Goal: Transaction & Acquisition: Book appointment/travel/reservation

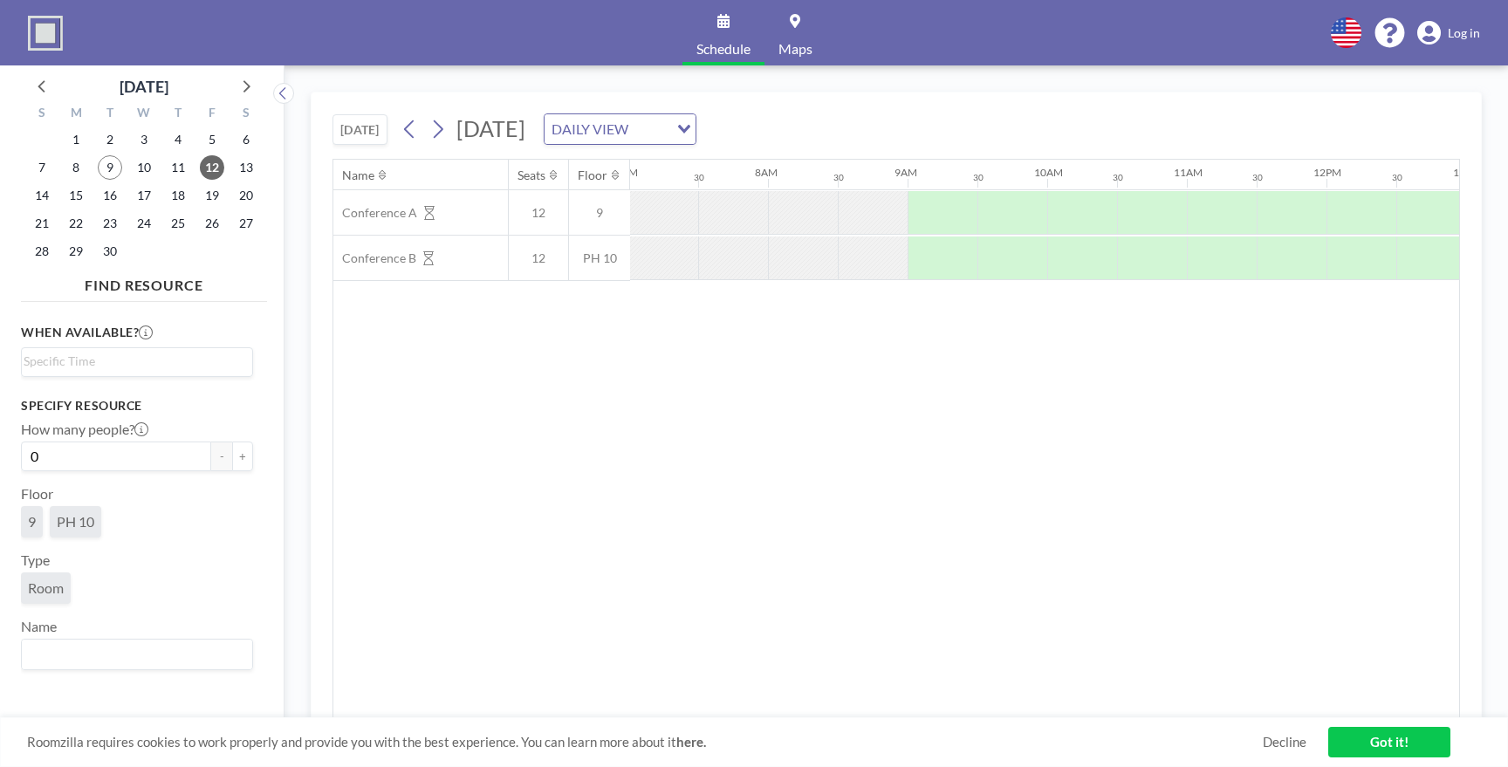
scroll to position [0, 1047]
click at [408, 131] on icon at bounding box center [409, 129] width 10 height 18
click at [445, 126] on icon at bounding box center [437, 129] width 17 height 26
click at [861, 191] on div at bounding box center [875, 213] width 70 height 44
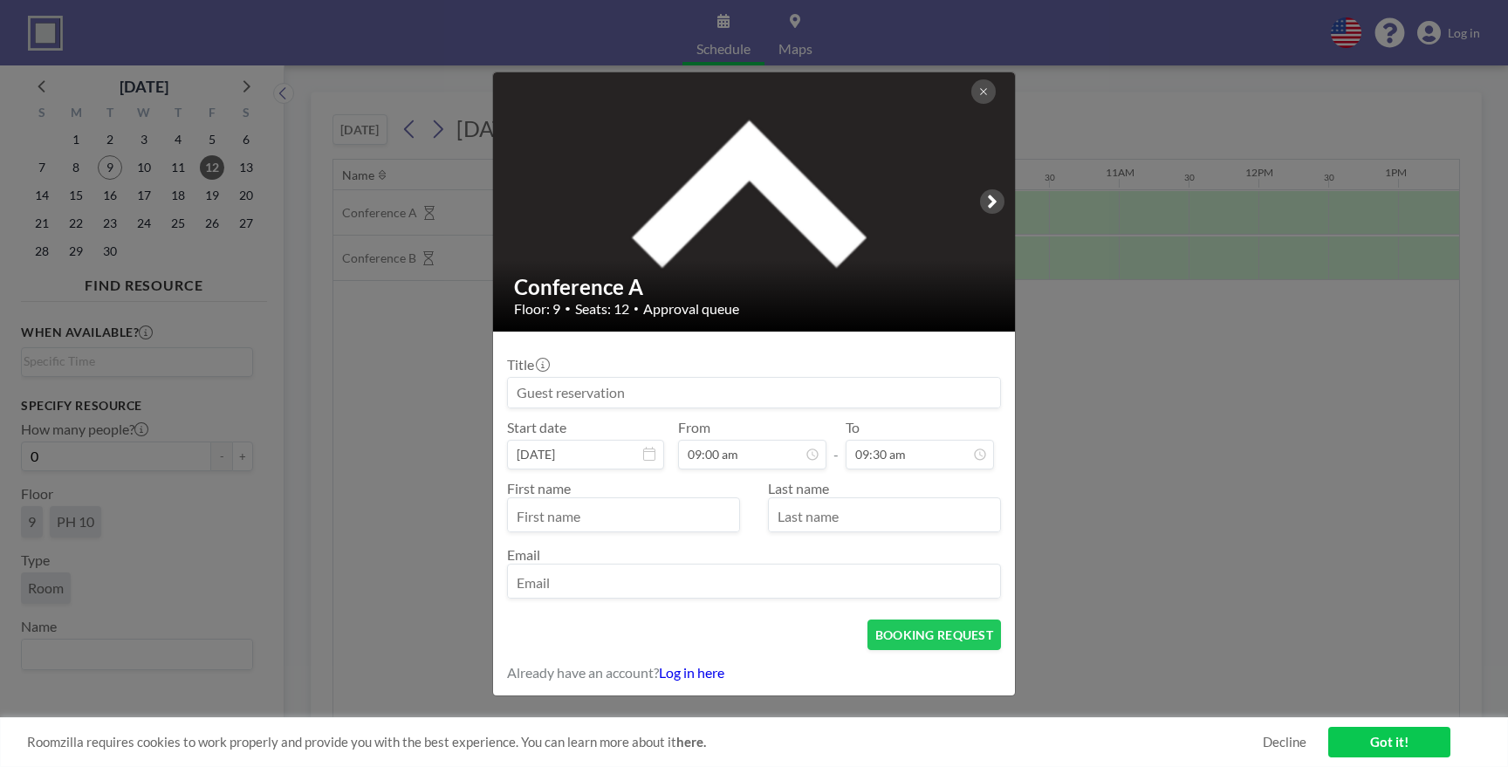
click at [1137, 483] on div "Conference A Floor: 9 • Seats: 12 • Approval queue Title Start date [DATE] From…" at bounding box center [754, 383] width 1508 height 767
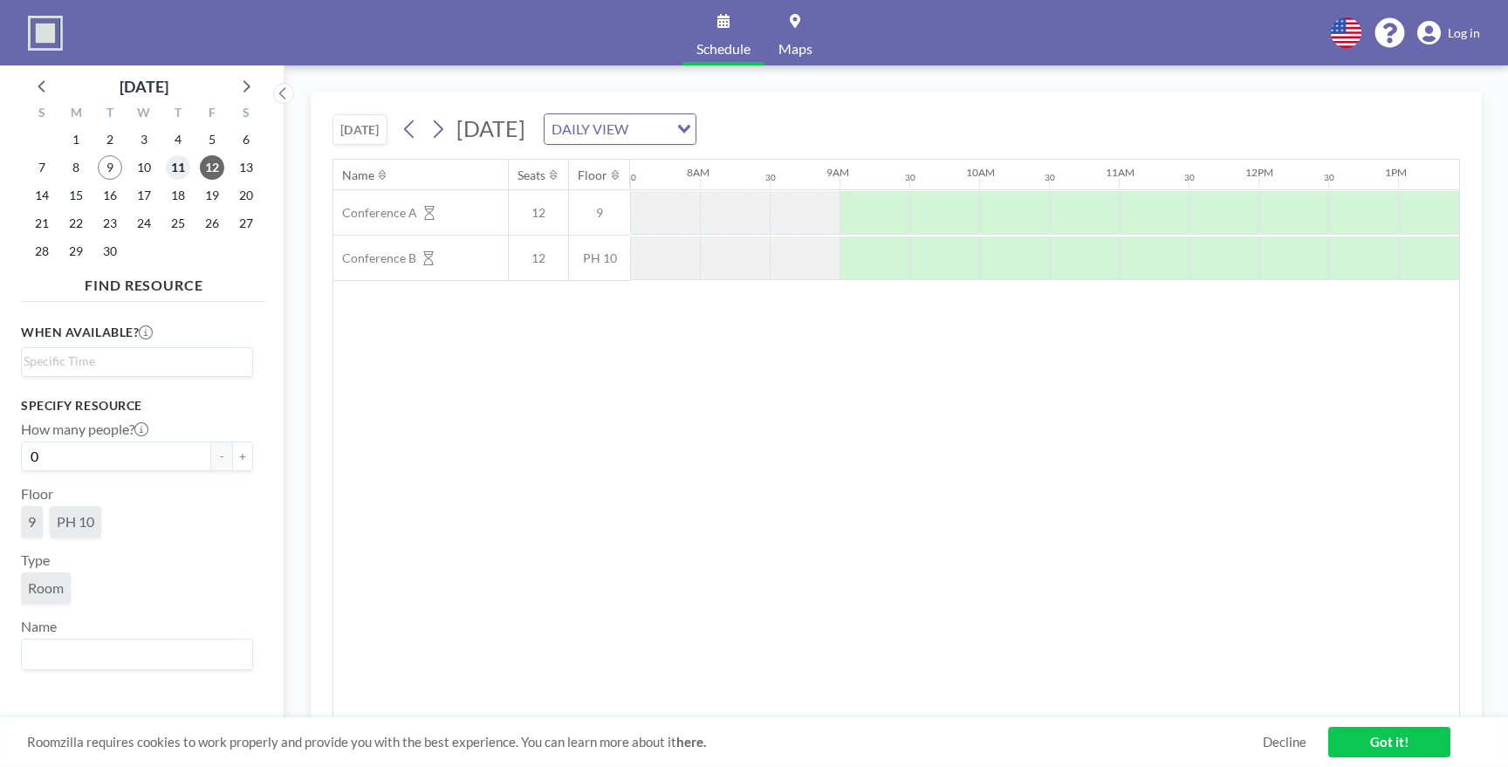
click at [183, 168] on span "11" at bounding box center [178, 167] width 24 height 24
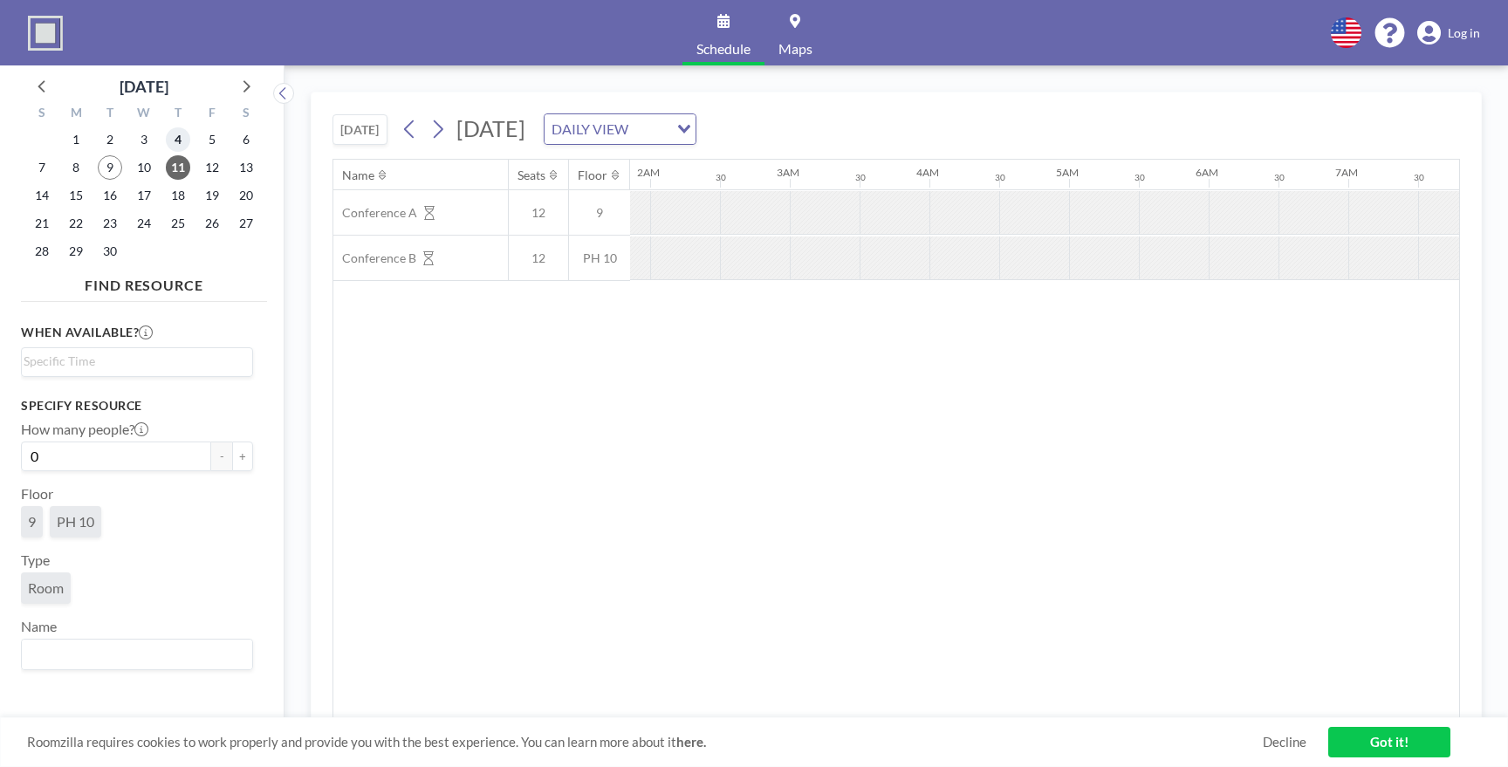
scroll to position [0, 459]
click at [176, 135] on span "4" at bounding box center [178, 139] width 24 height 24
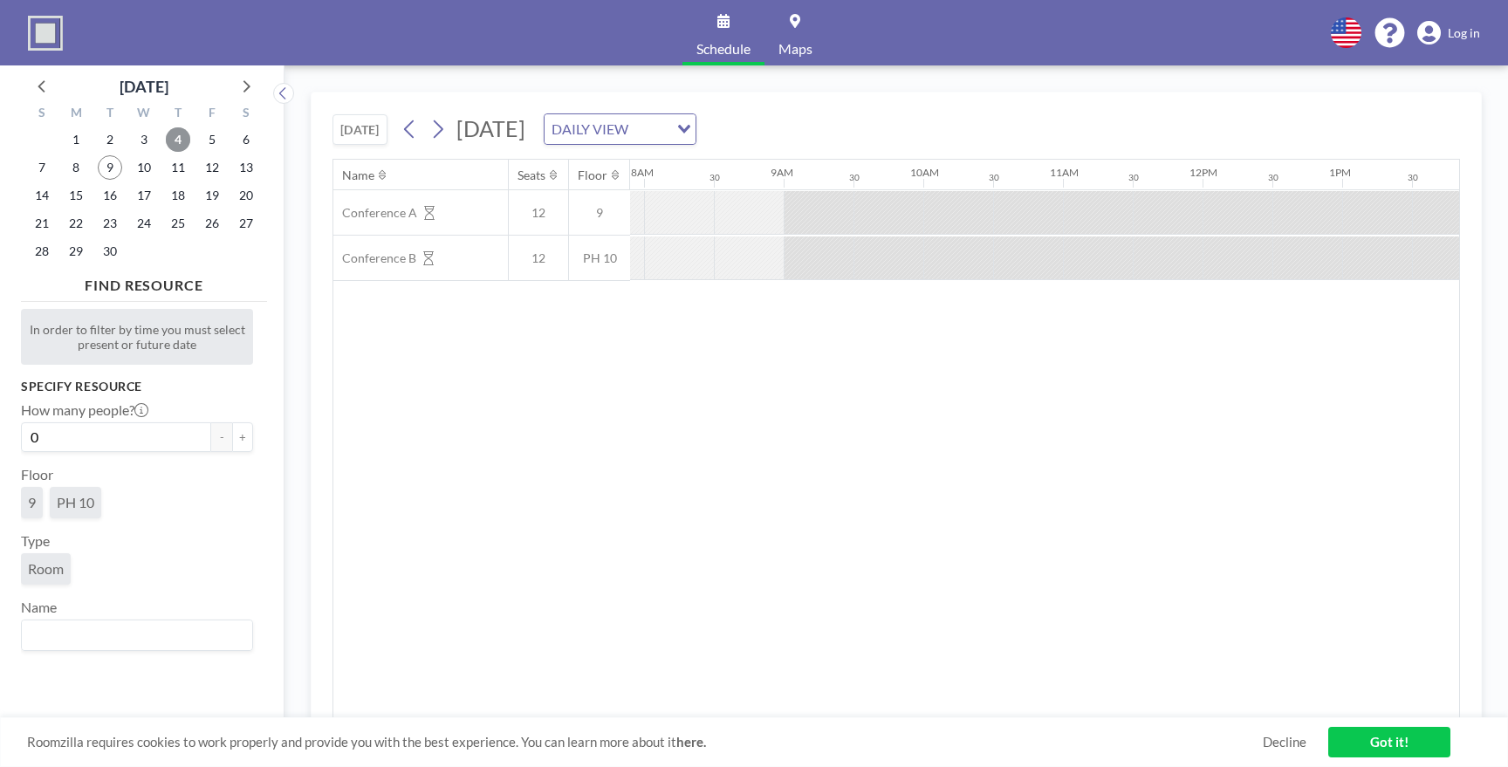
scroll to position [0, 1109]
click at [180, 176] on span "11" at bounding box center [178, 167] width 24 height 24
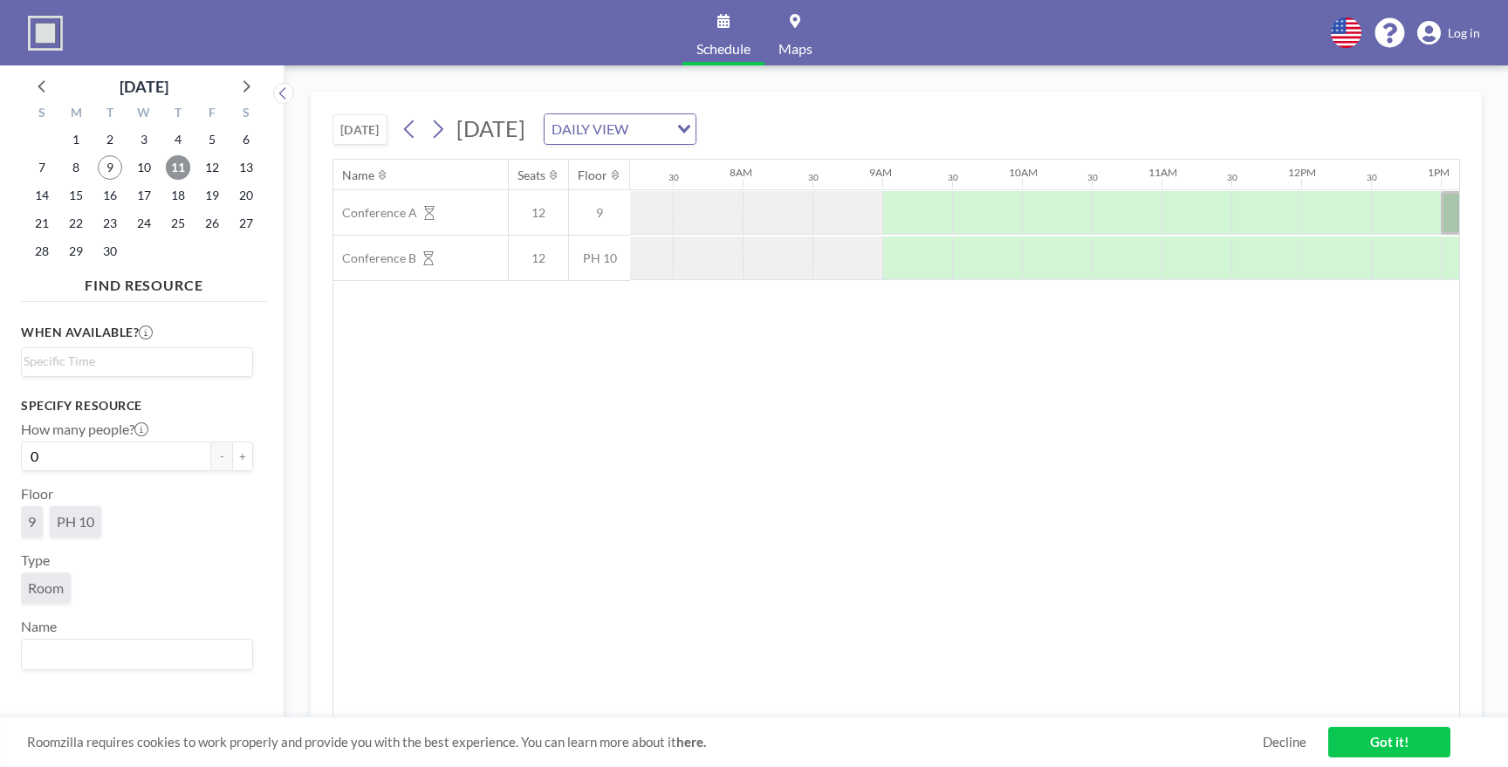
scroll to position [0, 1047]
click at [204, 174] on span "12" at bounding box center [212, 167] width 24 height 24
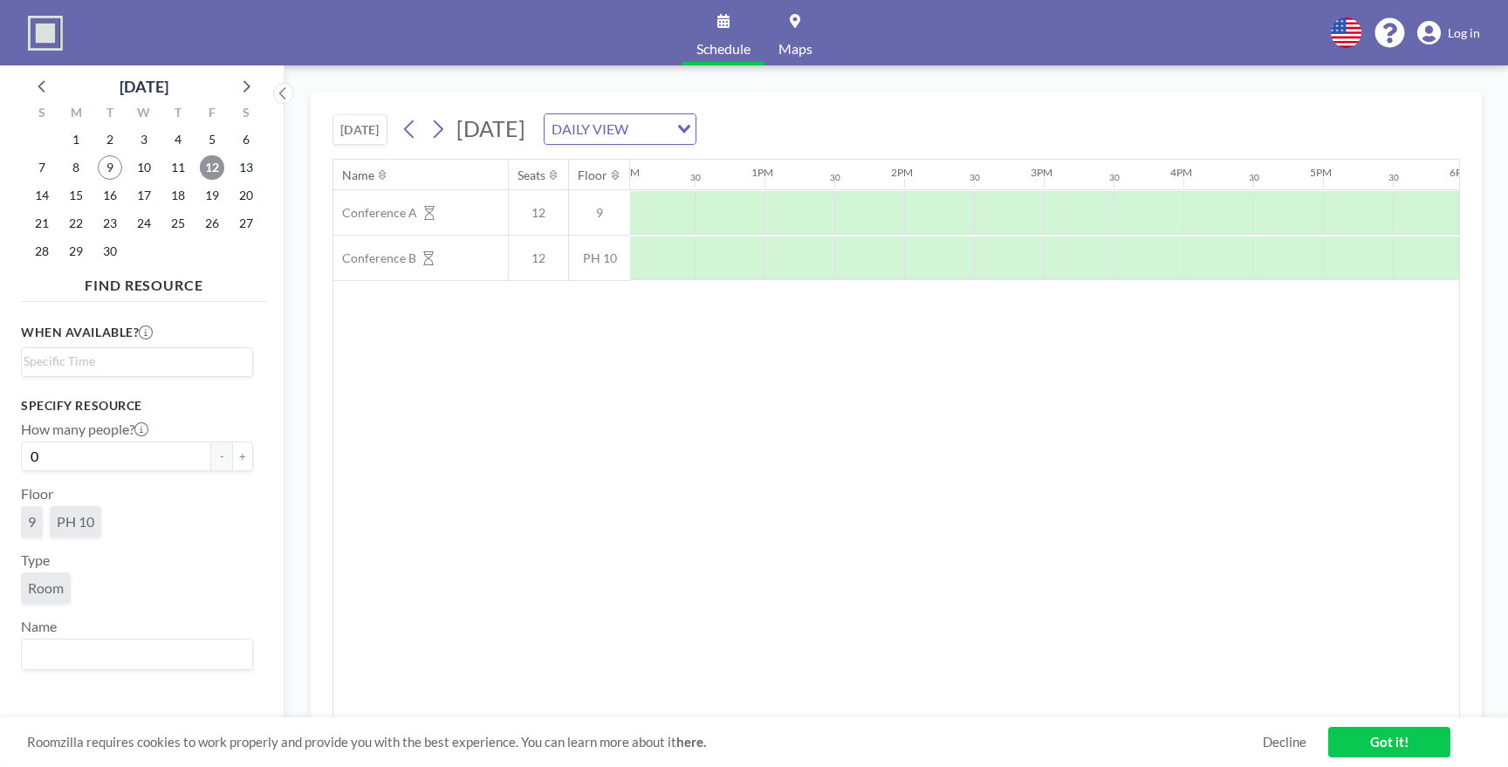
scroll to position [0, 1709]
click at [179, 177] on span "11" at bounding box center [178, 167] width 24 height 24
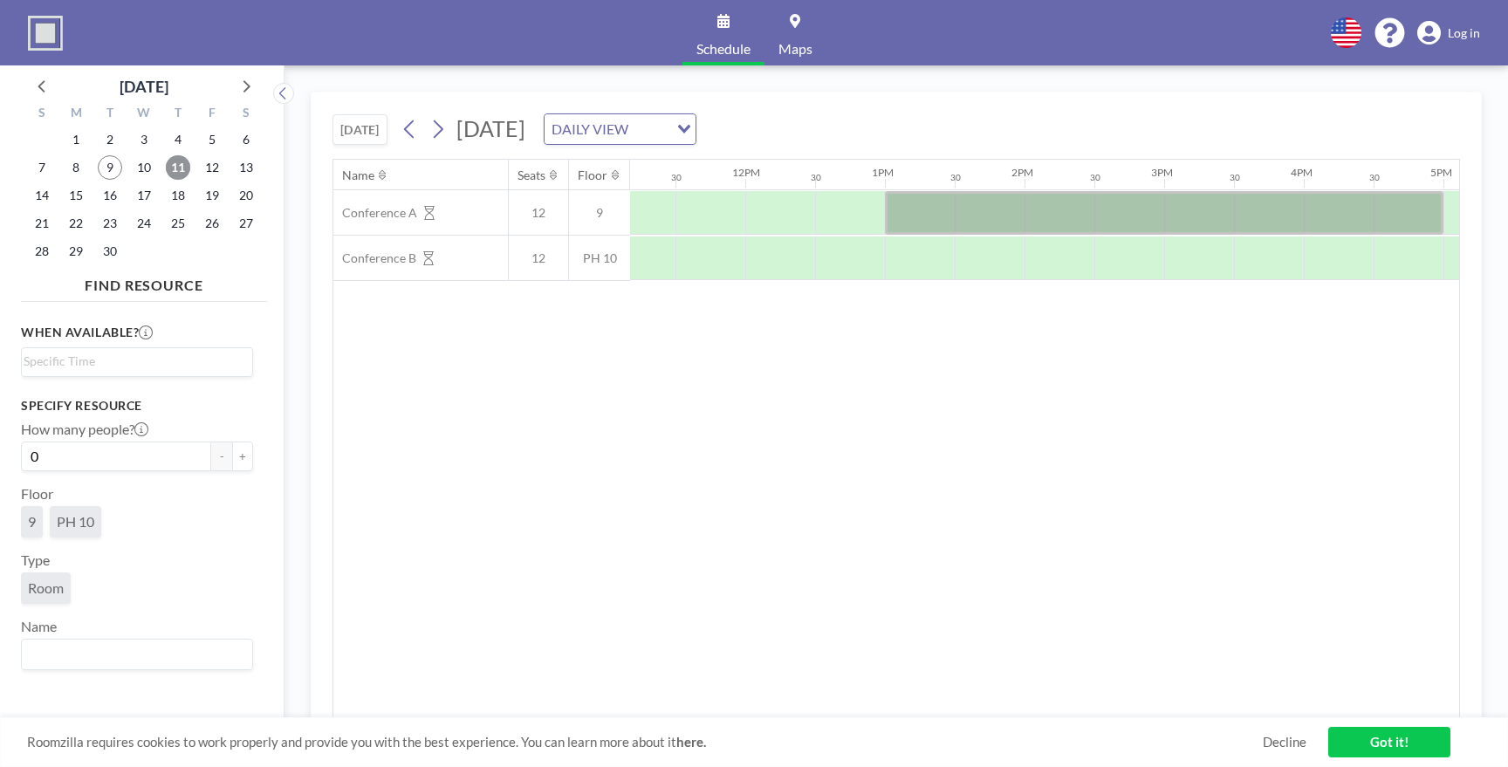
scroll to position [0, 1564]
click at [182, 190] on span "18" at bounding box center [178, 195] width 24 height 24
click at [176, 219] on span "25" at bounding box center [178, 223] width 24 height 24
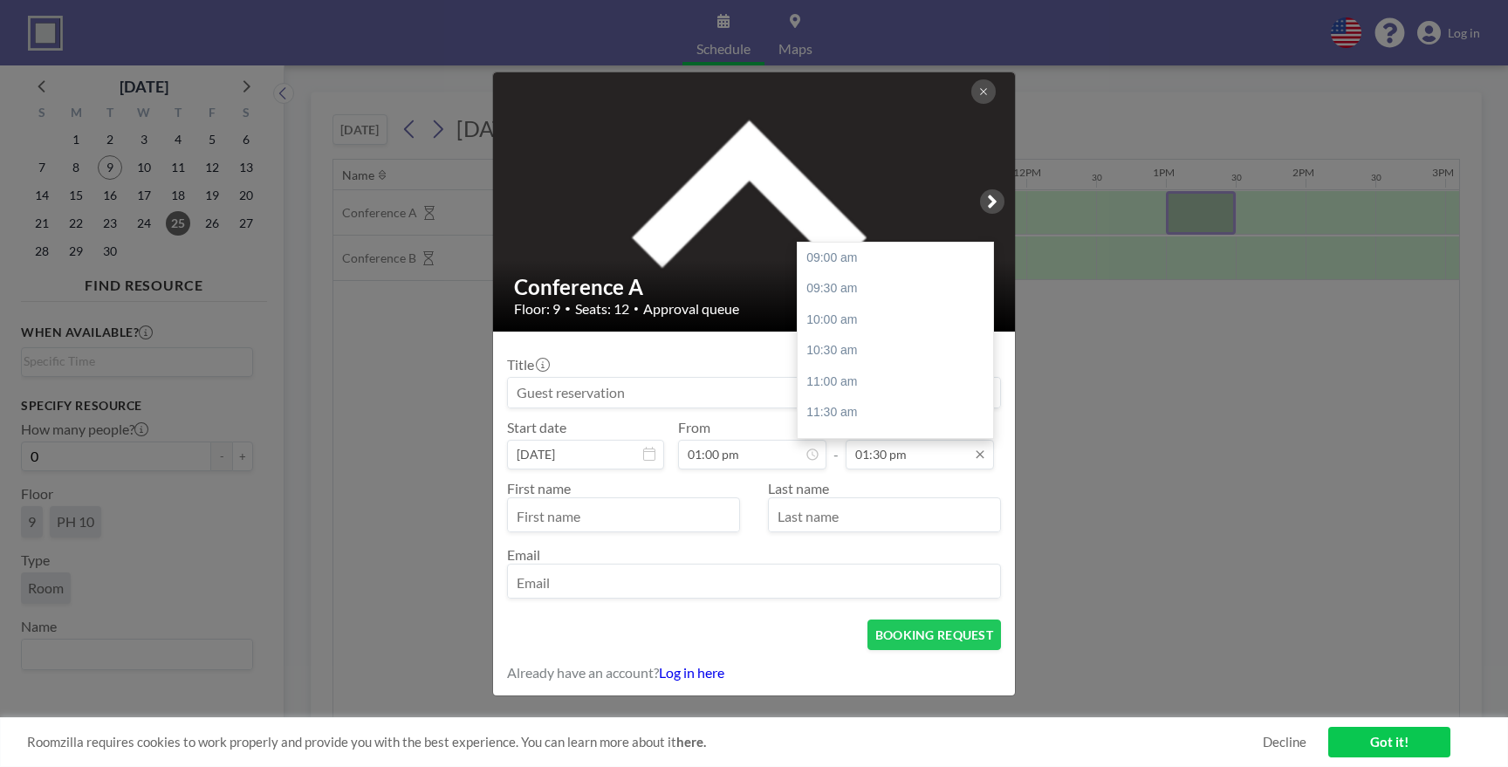
scroll to position [279, 0]
click at [896, 458] on input "01:30 pm" at bounding box center [920, 455] width 148 height 30
click at [876, 452] on input "01:30 pm" at bounding box center [920, 455] width 148 height 30
click at [855, 401] on div "05:00 pm" at bounding box center [895, 405] width 195 height 31
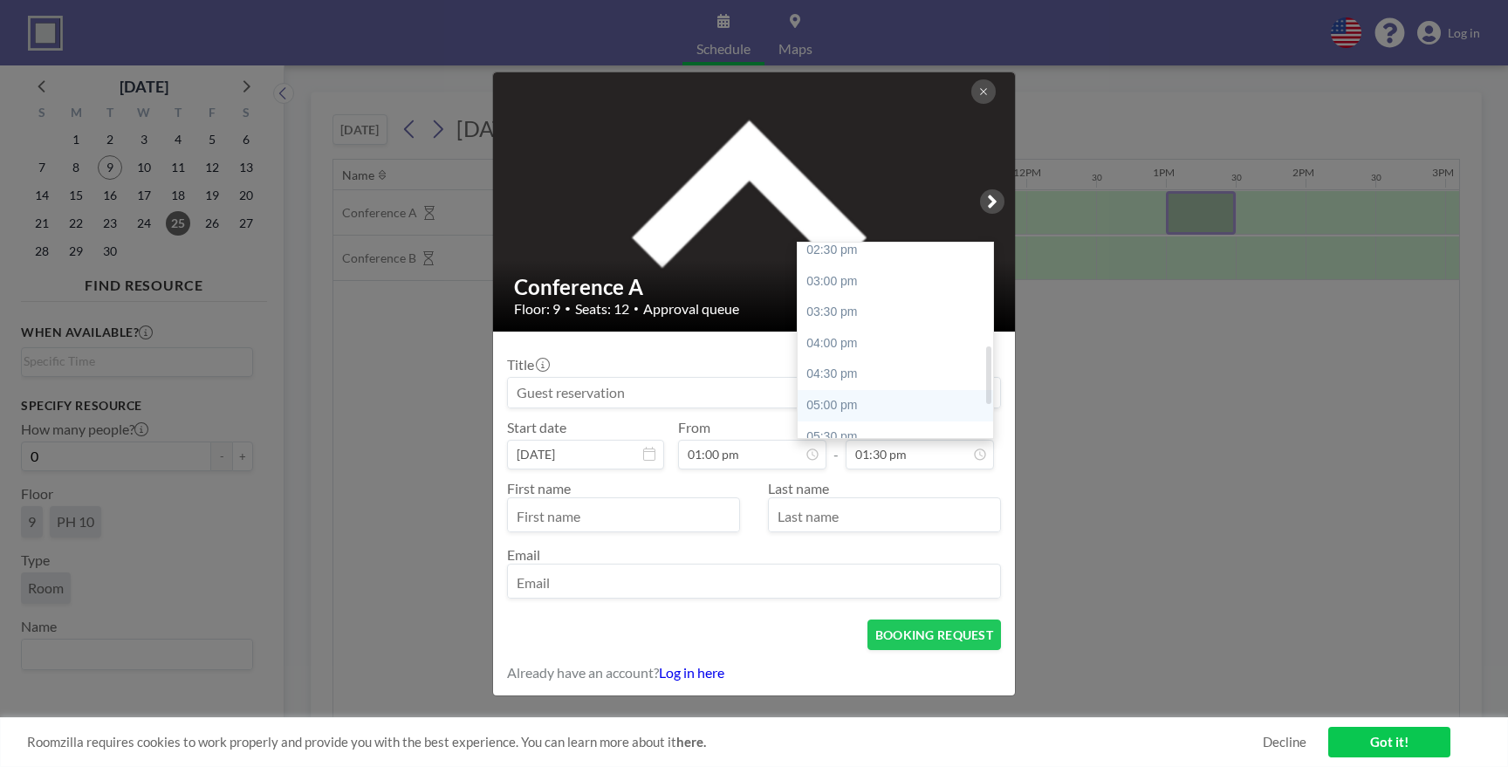
type input "05:00 pm"
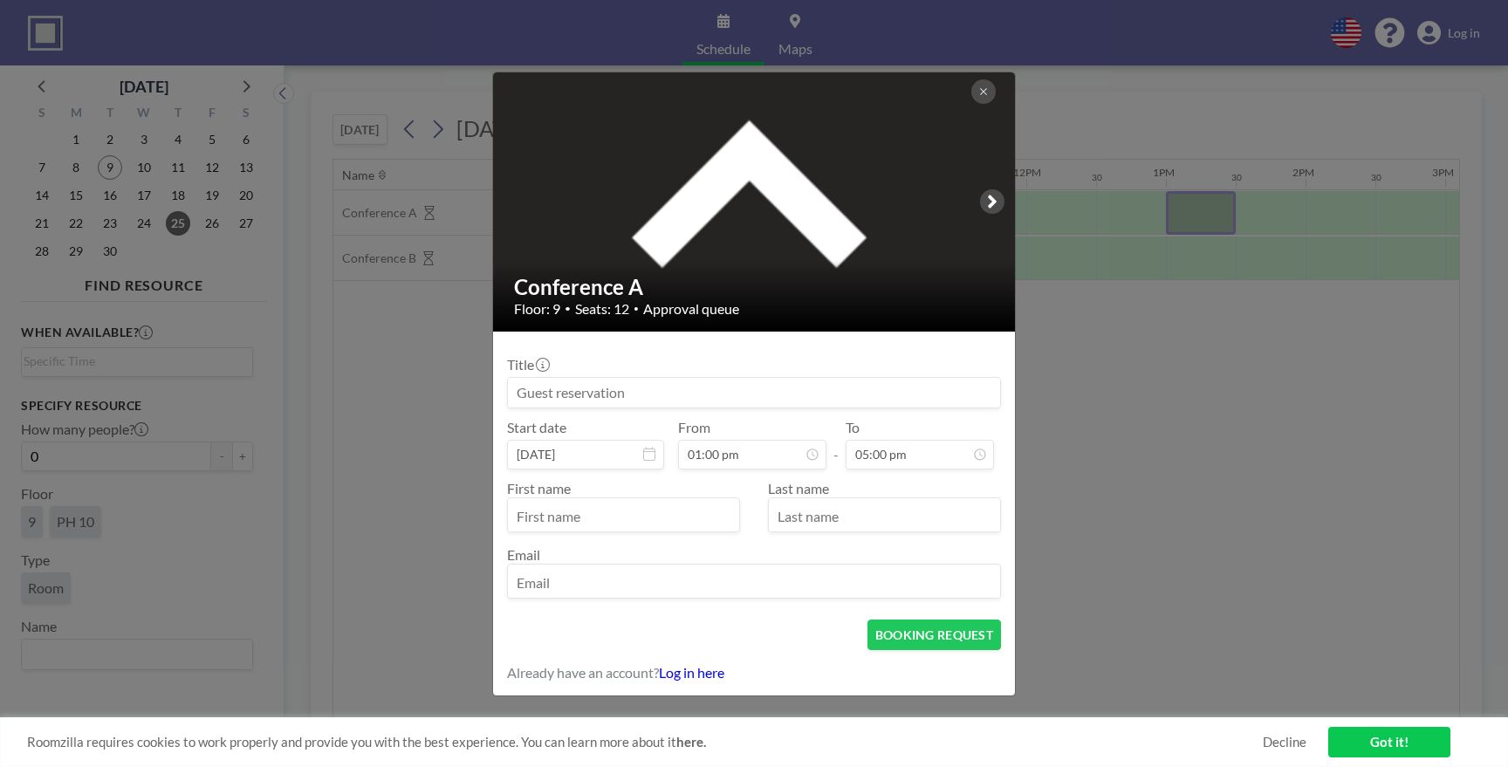
click at [660, 363] on div "Title" at bounding box center [754, 382] width 494 height 52
click at [653, 375] on div "Title" at bounding box center [754, 382] width 494 height 52
click at [642, 394] on input at bounding box center [754, 393] width 492 height 30
type input "Care Solutions/Camianny Training"
click at [624, 333] on form "Title Care Solutions/Camianny Training Start date [DATE] From 01:00 pm - To 05:…" at bounding box center [754, 514] width 522 height 364
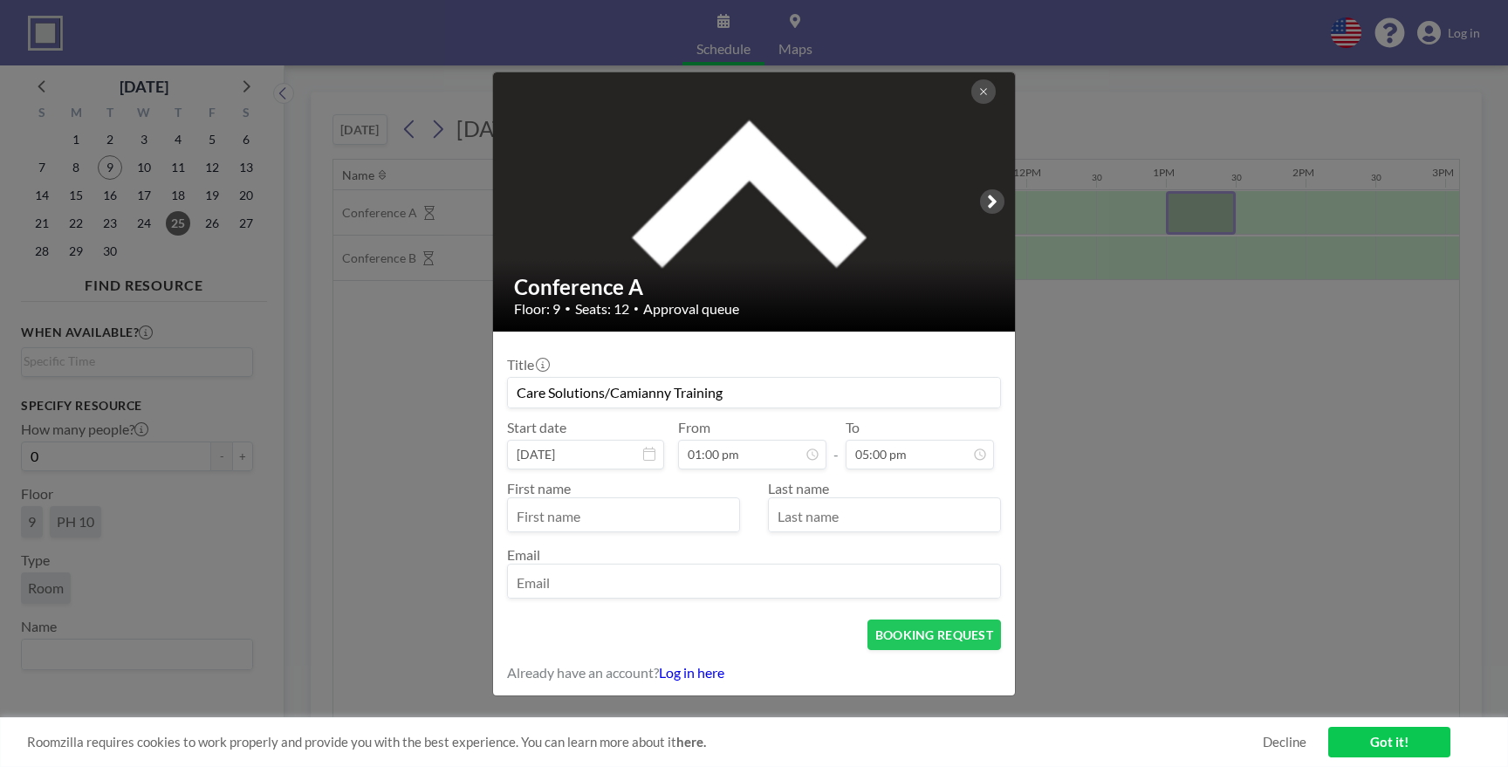
click at [636, 522] on input "text" at bounding box center [623, 517] width 231 height 30
type input "[PERSON_NAME]"
type input "Rumie"
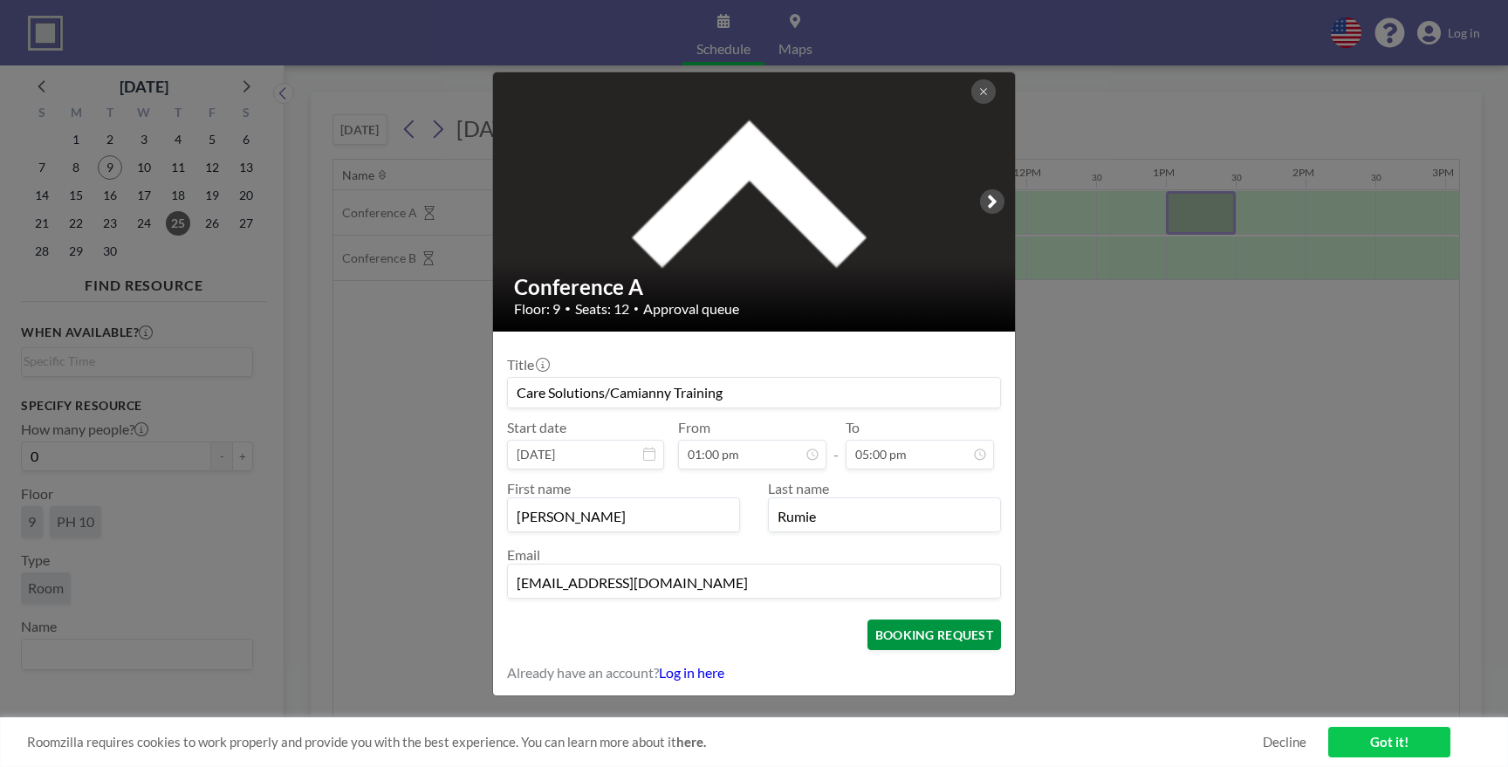
type input "[EMAIL_ADDRESS][DOMAIN_NAME]"
click at [922, 636] on button "BOOKING REQUEST" at bounding box center [935, 635] width 134 height 31
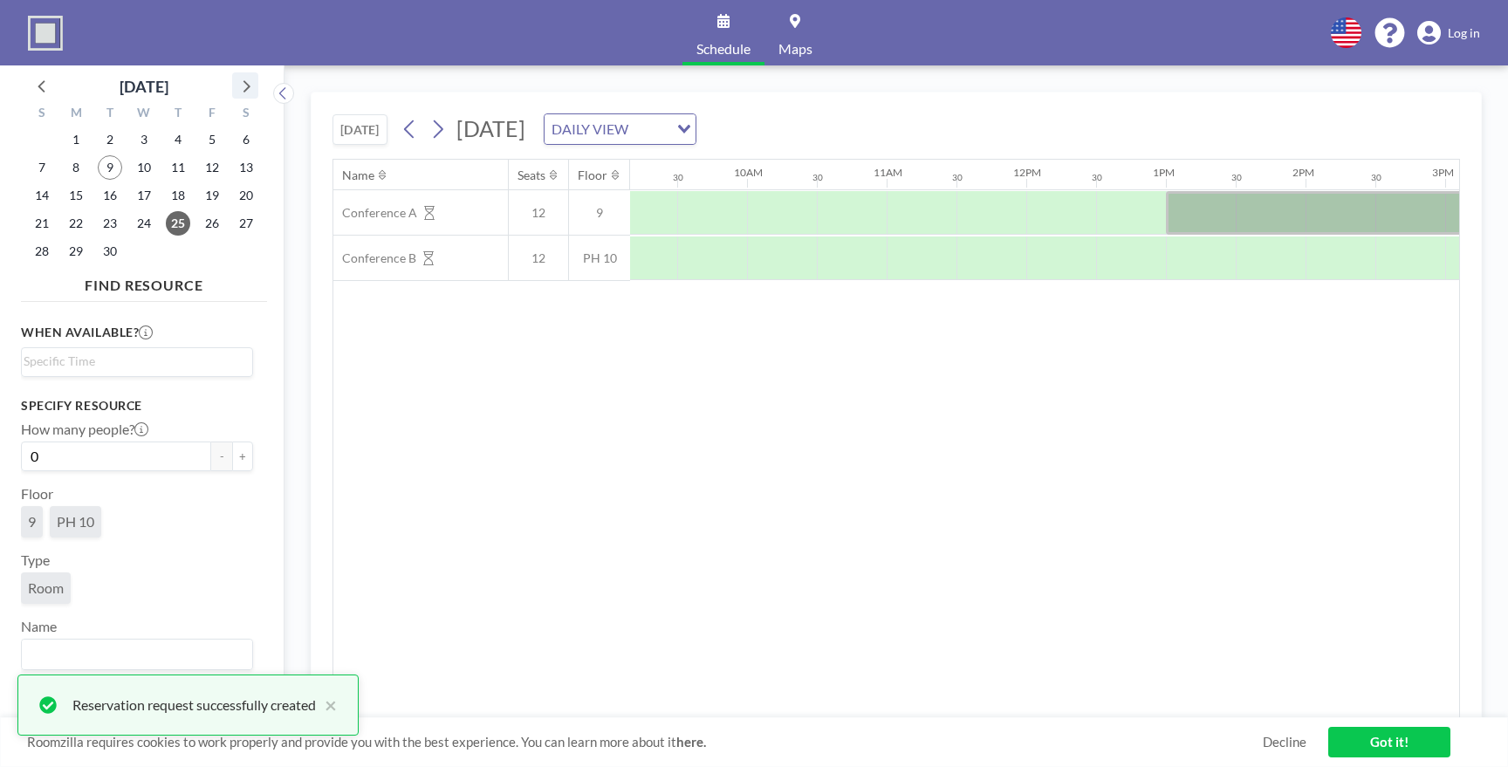
click at [250, 86] on icon at bounding box center [245, 85] width 23 height 23
click at [177, 138] on span "2" at bounding box center [178, 139] width 24 height 24
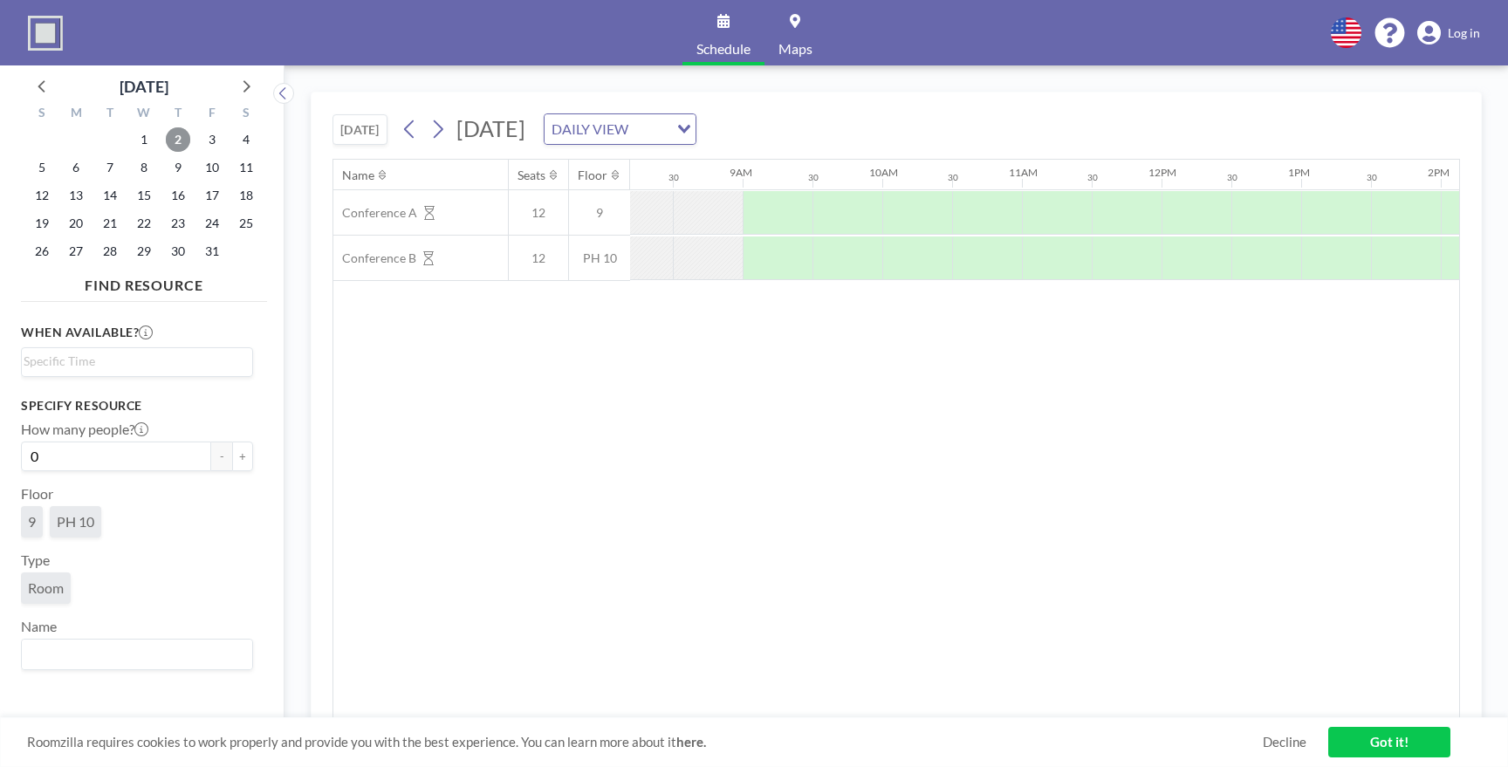
scroll to position [0, 1231]
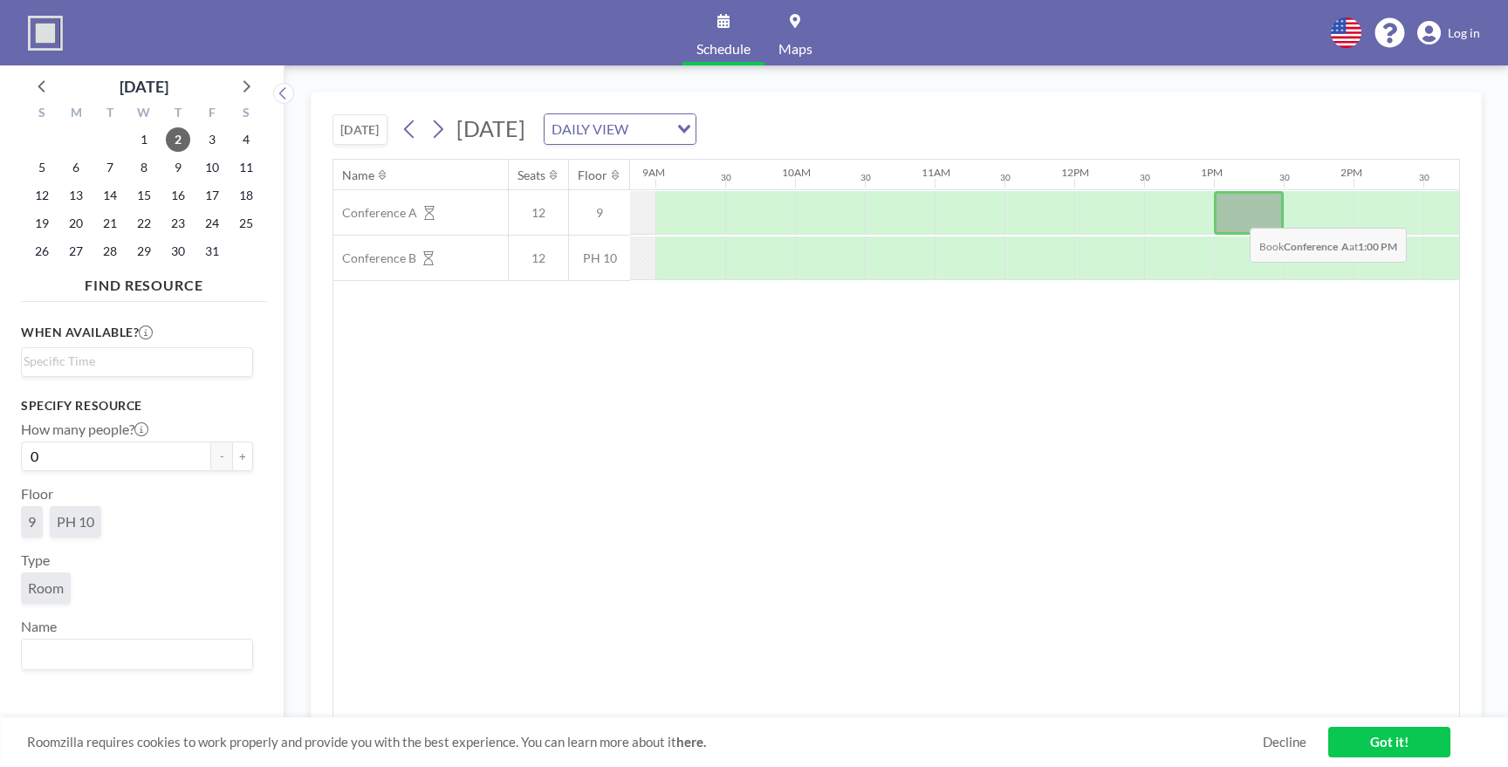
click at [1233, 215] on div at bounding box center [1249, 213] width 70 height 44
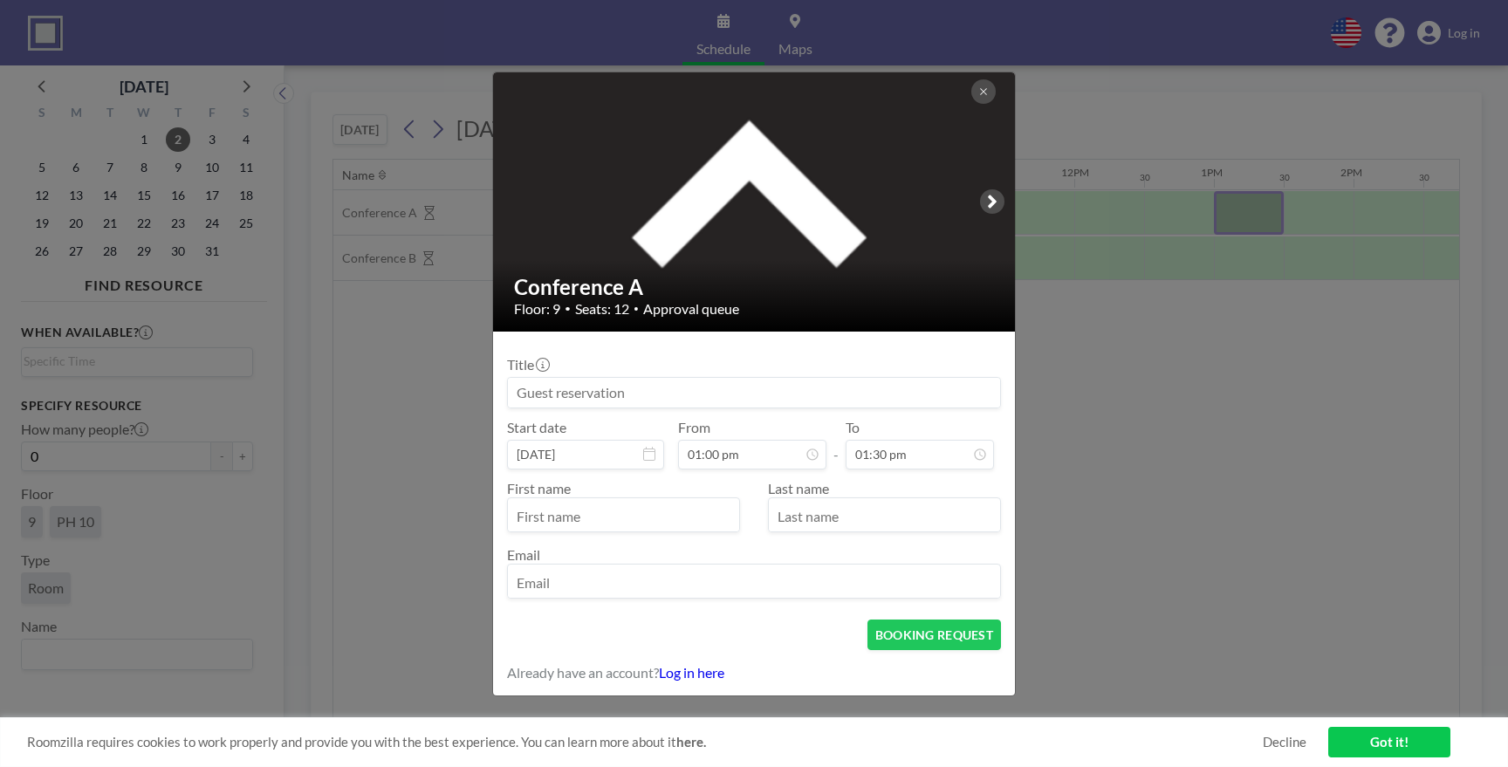
click at [648, 375] on div "Title" at bounding box center [754, 382] width 494 height 52
click at [645, 394] on input at bounding box center [754, 393] width 492 height 30
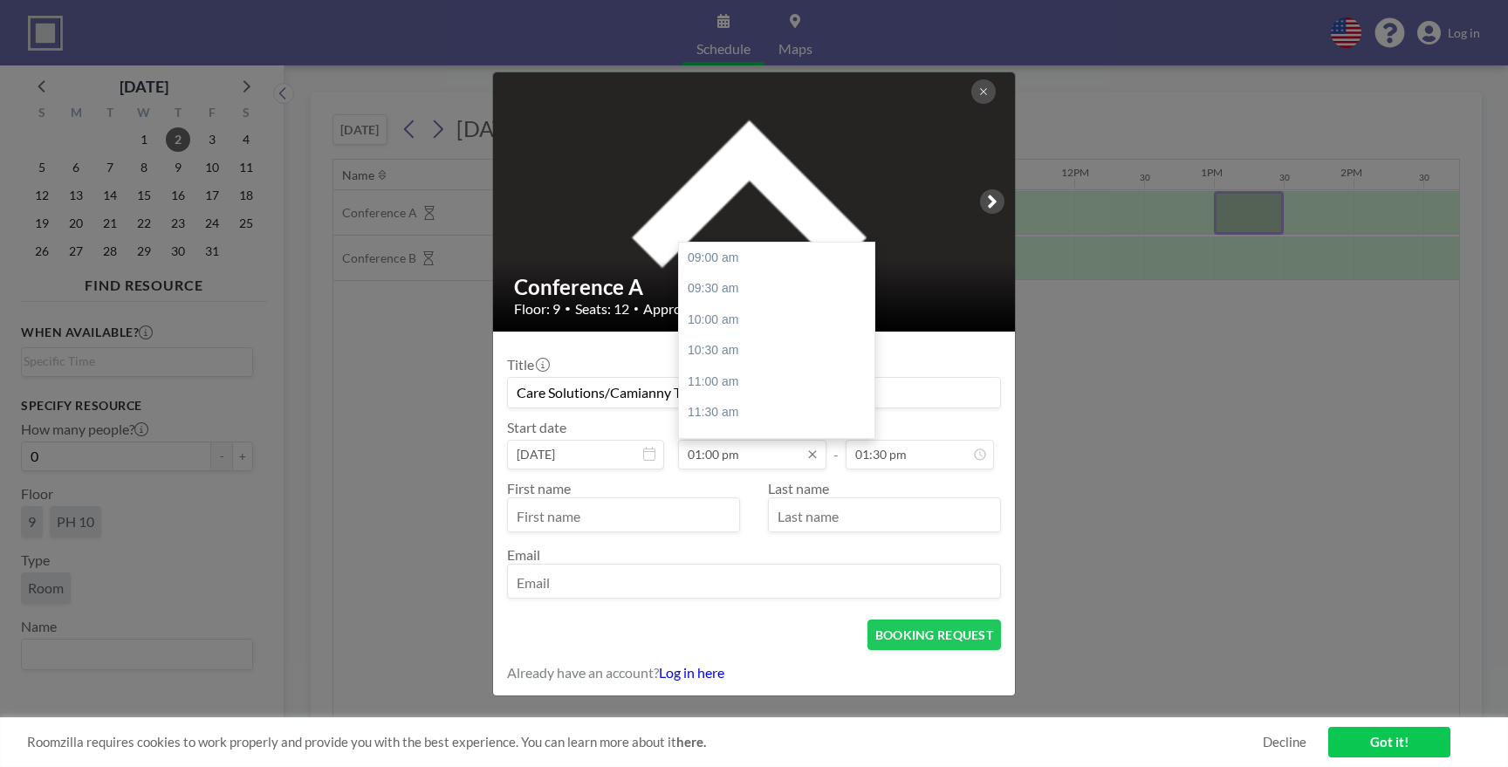
scroll to position [249, 0]
type input "Care Solutions/Camianny Traning"
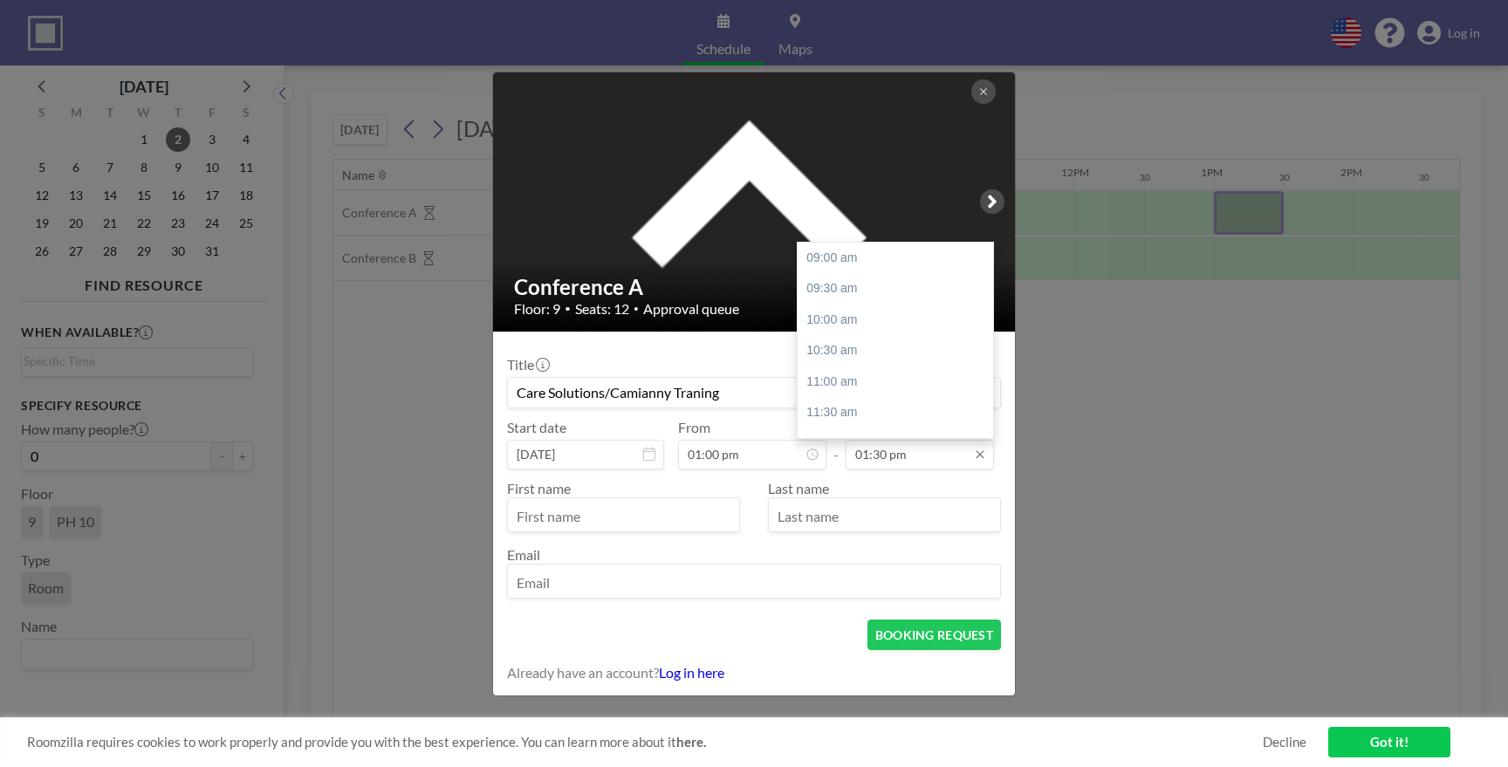
click at [898, 451] on input "01:30 pm" at bounding box center [920, 455] width 148 height 30
click at [840, 424] on div "Start date [DATE] From 01:00 pm - To 01:30 pm 09:00 am 09:30 am 10:00 am 10:30 …" at bounding box center [754, 444] width 494 height 51
click at [843, 402] on div "05:00 pm" at bounding box center [895, 393] width 195 height 31
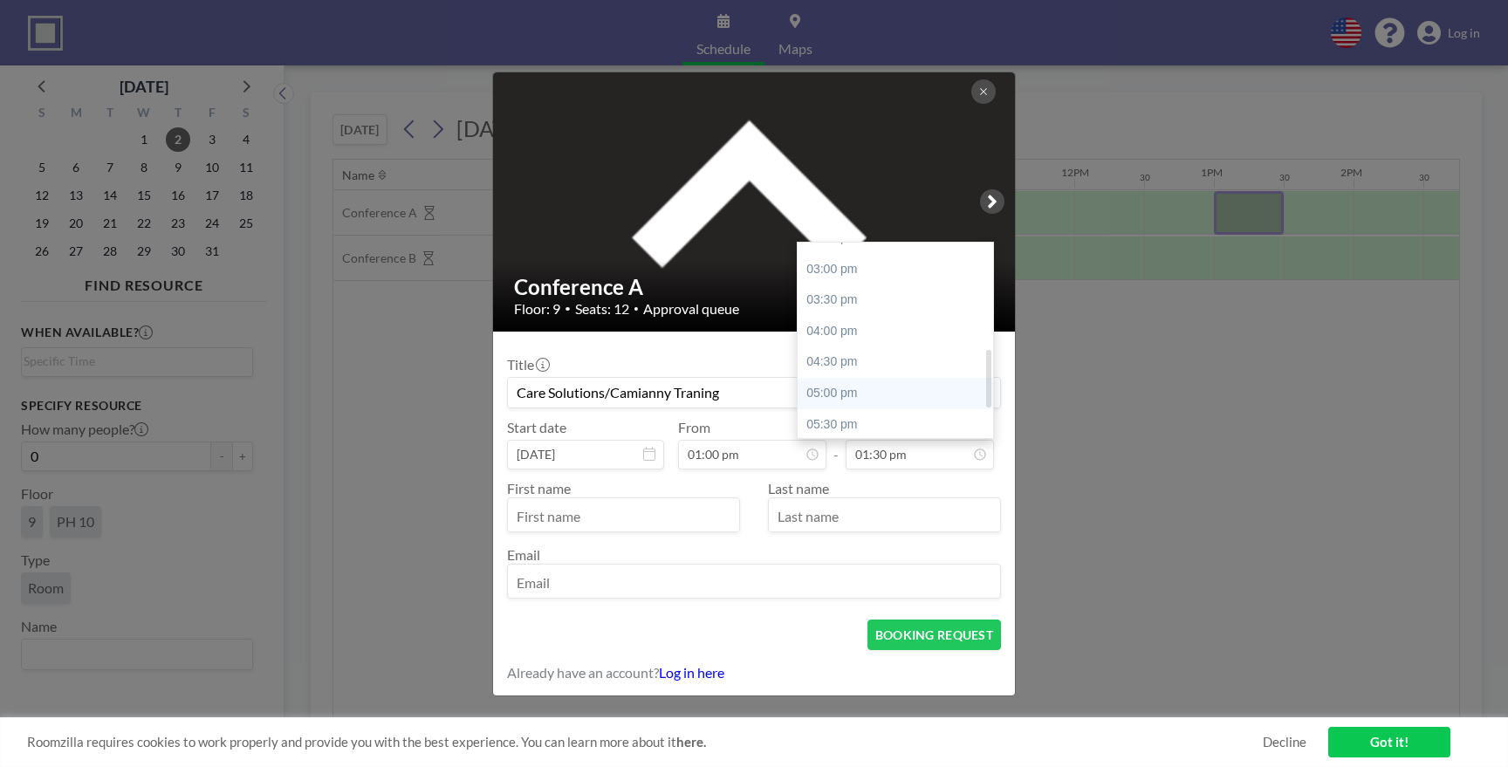
type input "05:00 pm"
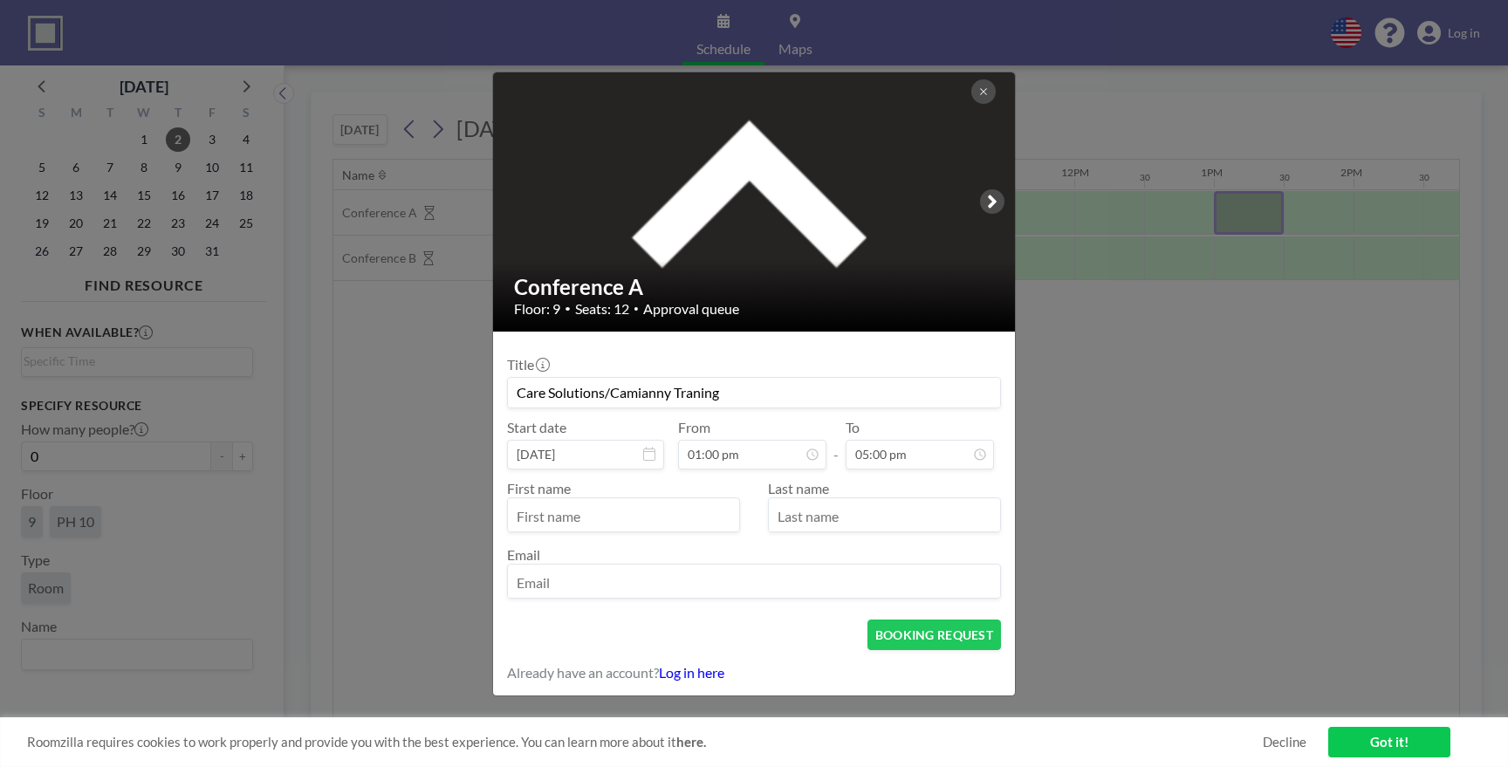
scroll to position [249, 0]
click at [685, 522] on input "text" at bounding box center [623, 517] width 231 height 30
click at [641, 524] on input "text" at bounding box center [623, 517] width 231 height 30
type input "[PERSON_NAME]"
type input "Rumie"
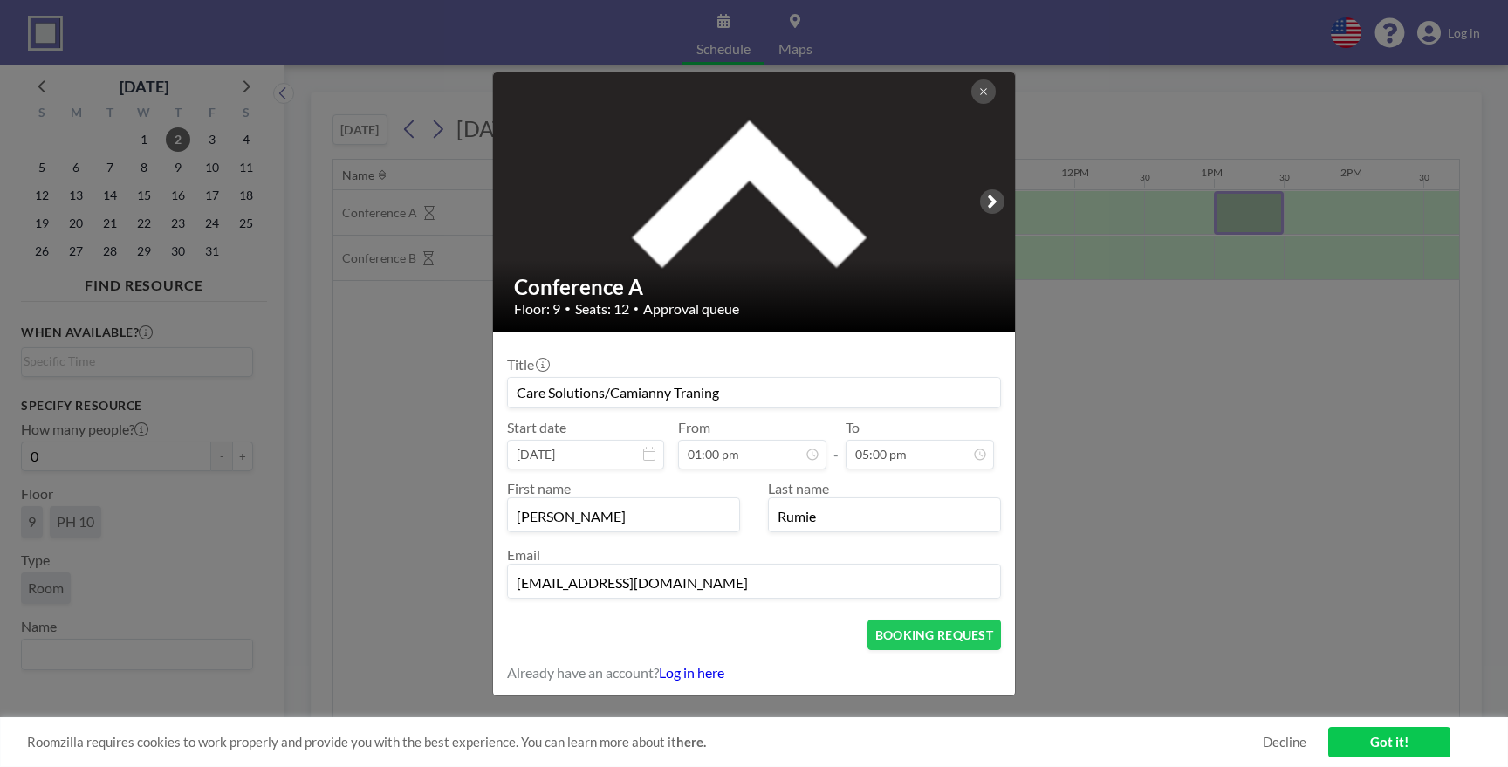
type input "[EMAIL_ADDRESS][DOMAIN_NAME]"
click at [765, 638] on div "BOOKING REQUEST" at bounding box center [754, 635] width 494 height 31
click at [895, 637] on button "BOOKING REQUEST" at bounding box center [935, 635] width 134 height 31
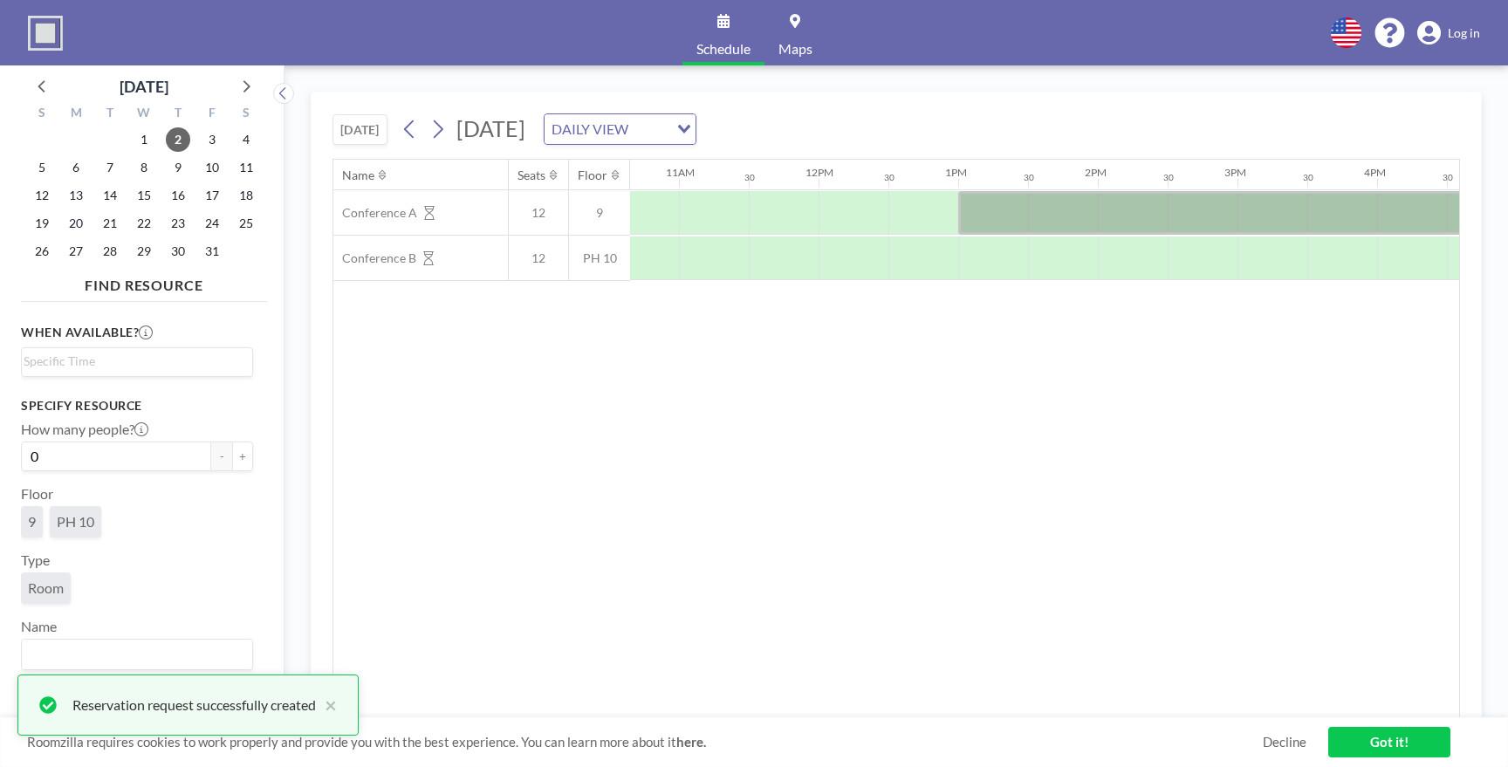
scroll to position [0, 1504]
click at [1345, 744] on link "Got it!" at bounding box center [1389, 742] width 122 height 31
